Goal: Task Accomplishment & Management: Use online tool/utility

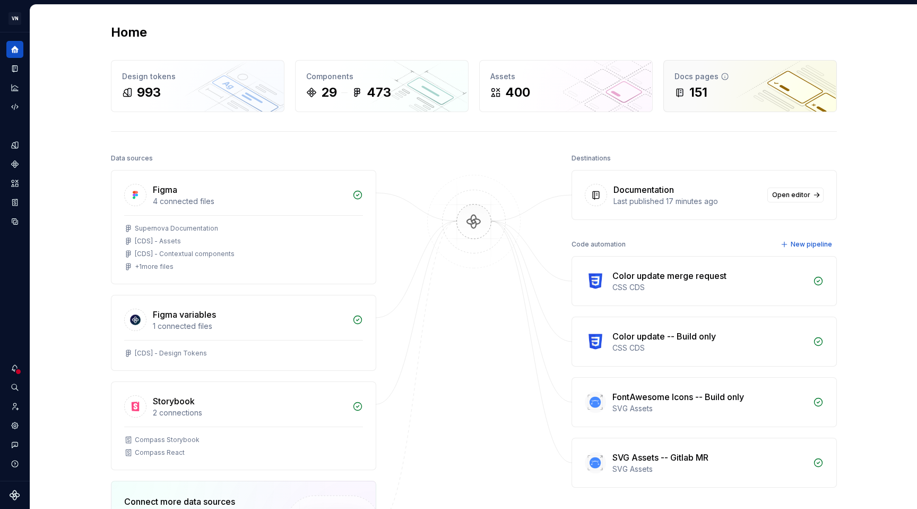
click at [677, 96] on icon at bounding box center [680, 93] width 6 height 8
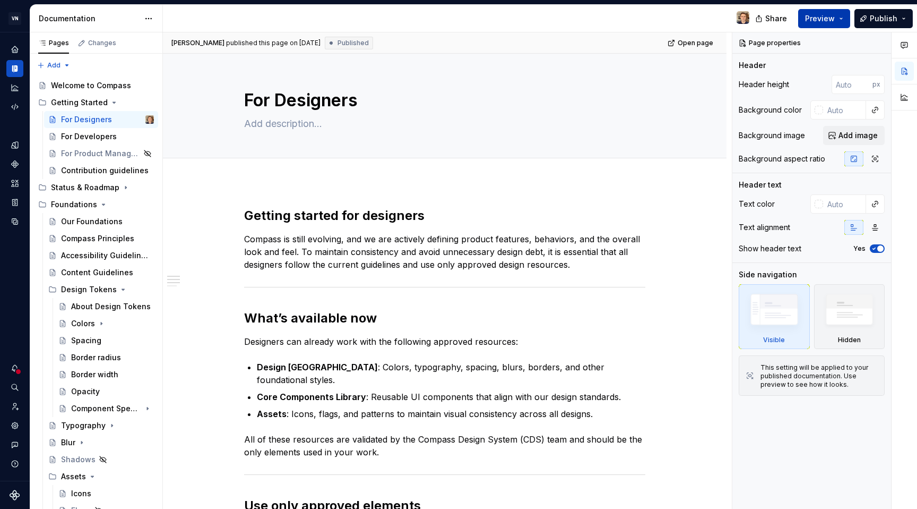
click at [829, 20] on span "Preview" at bounding box center [820, 18] width 30 height 11
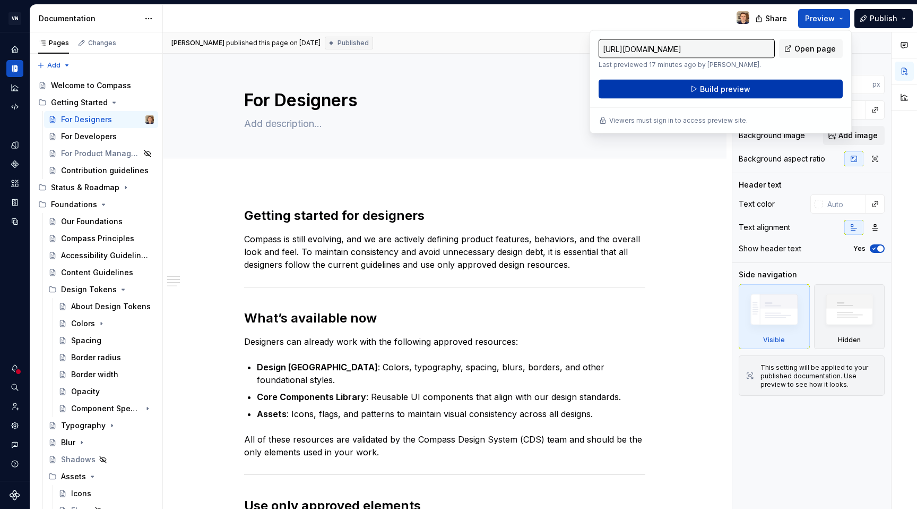
click at [743, 91] on span "Build preview" at bounding box center [725, 89] width 50 height 11
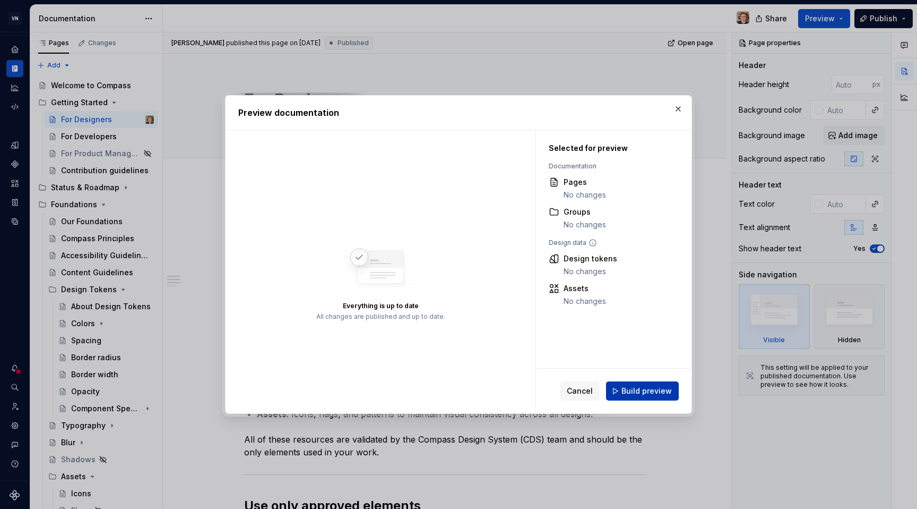
click at [632, 395] on span "Build preview" at bounding box center [647, 390] width 50 height 11
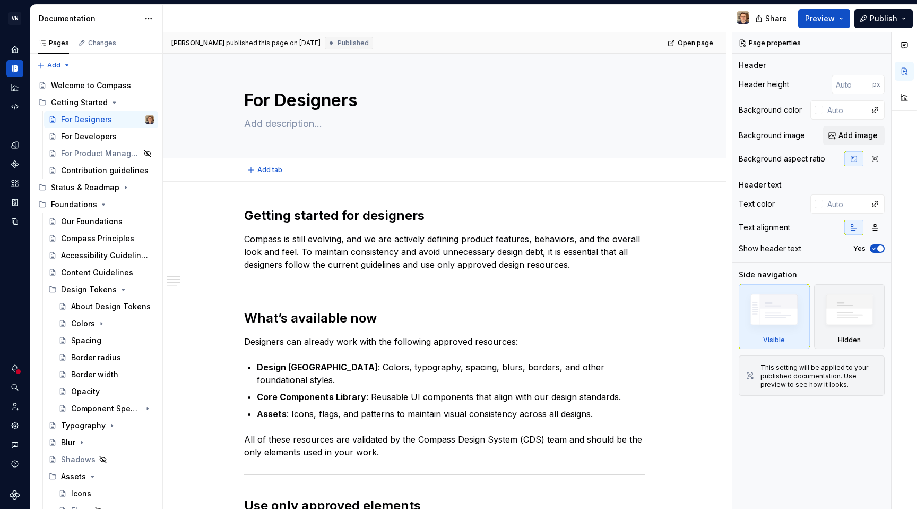
type textarea "*"
